Goal: Task Accomplishment & Management: Manage account settings

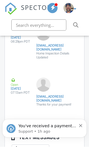
scroll to position [1166, 0]
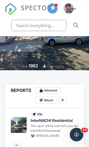
scroll to position [116, 0]
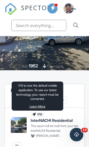
click at [43, 105] on link "Learn More" at bounding box center [37, 106] width 16 height 5
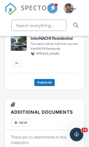
scroll to position [171, 0]
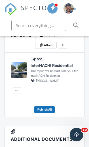
click at [15, 88] on span at bounding box center [17, 90] width 6 height 6
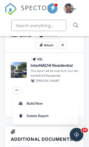
click at [45, 106] on label "Build Now" at bounding box center [45, 104] width 59 height 12
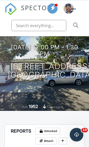
scroll to position [0, 0]
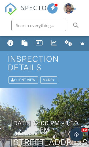
click at [85, 129] on span "10" at bounding box center [84, 130] width 6 height 5
click at [82, 129] on span "10" at bounding box center [84, 130] width 6 height 5
click at [81, 131] on div "Open Intercom Messenger" at bounding box center [76, 134] width 19 height 19
click at [54, 79] on div at bounding box center [53, 79] width 2 height 3
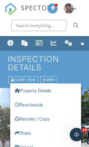
click at [52, 91] on link "Property Details" at bounding box center [45, 90] width 71 height 14
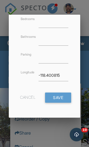
scroll to position [265, 0]
click at [61, 97] on input "Save" at bounding box center [58, 98] width 26 height 10
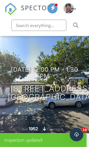
scroll to position [60, 0]
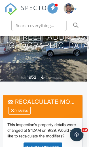
click at [47, 147] on div "UPDATE Modifiers" at bounding box center [42, 146] width 39 height 9
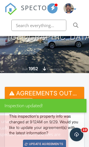
scroll to position [114, 0]
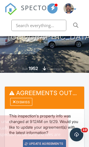
click at [17, 105] on div "Dismiss" at bounding box center [21, 102] width 22 height 8
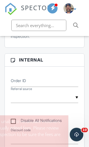
scroll to position [305, 0]
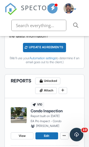
scroll to position [218, 0]
